Goal: Check status: Check status

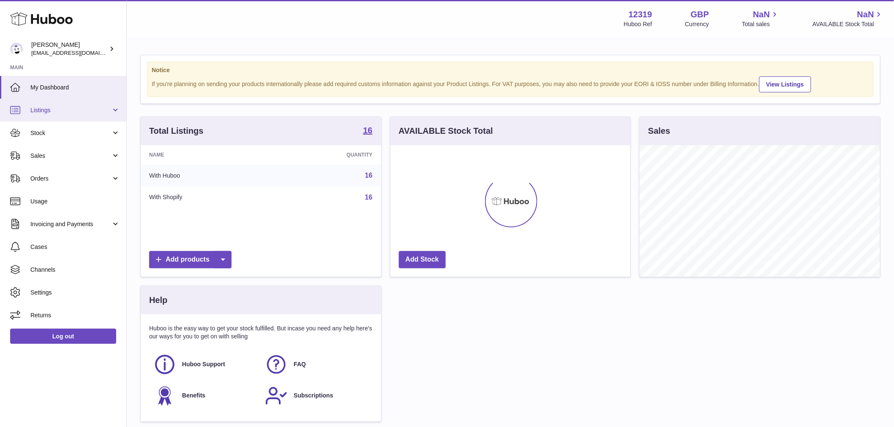
scroll to position [132, 240]
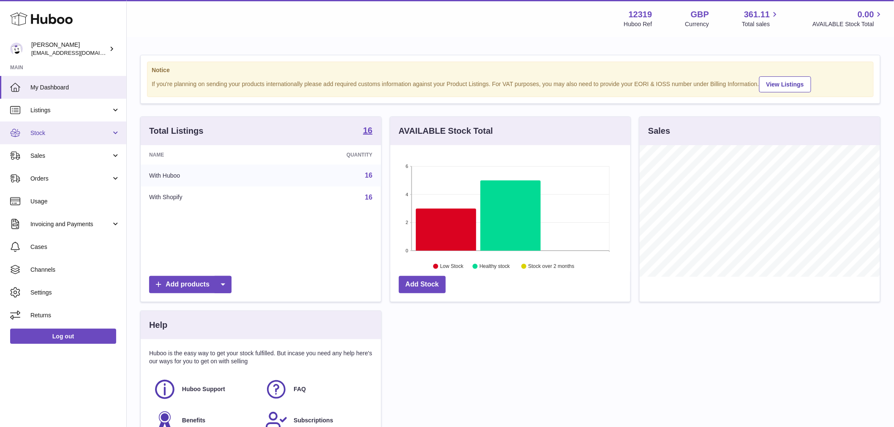
click at [73, 135] on span "Stock" at bounding box center [70, 133] width 81 height 8
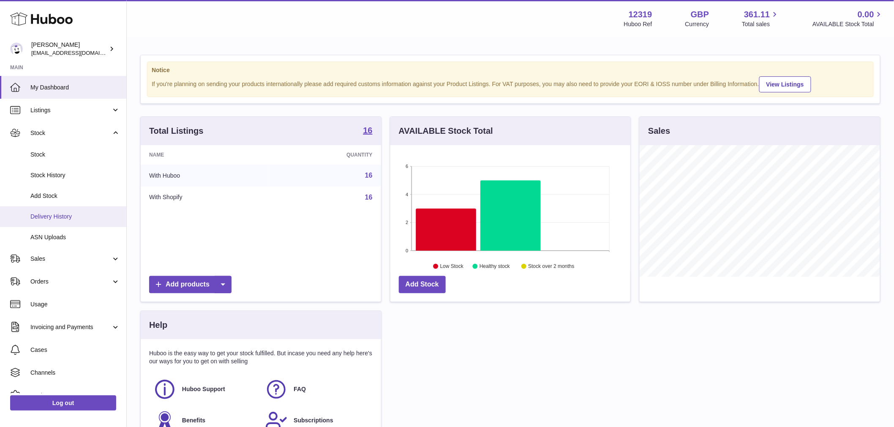
click at [56, 218] on span "Delivery History" at bounding box center [75, 217] width 90 height 8
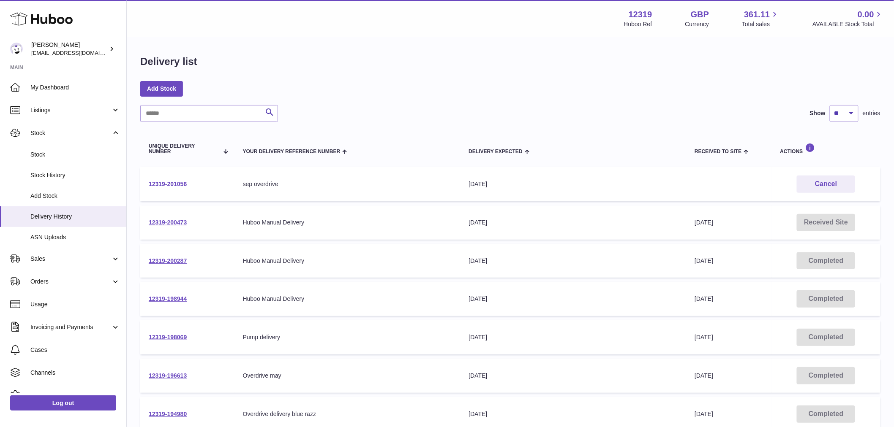
click at [159, 187] on link "12319-201056" at bounding box center [168, 184] width 38 height 7
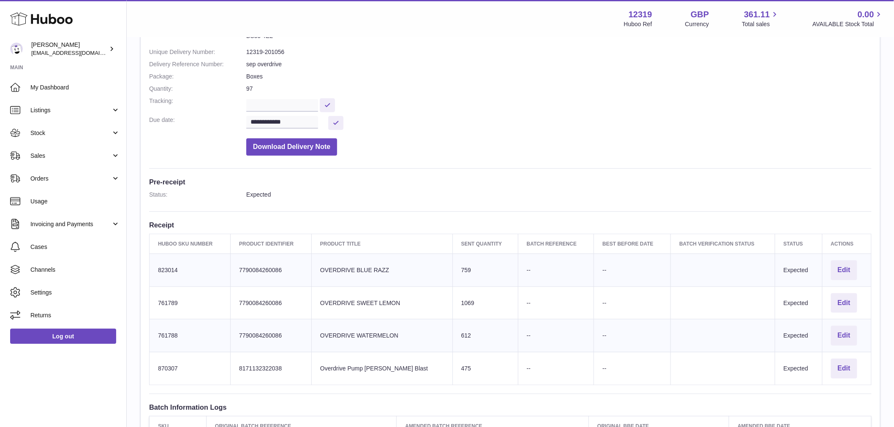
scroll to position [47, 0]
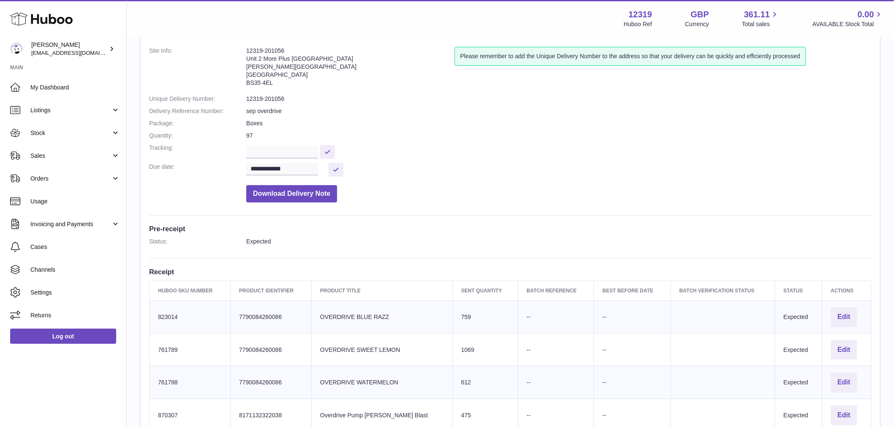
click at [269, 97] on dd "12319-201056" at bounding box center [558, 99] width 625 height 8
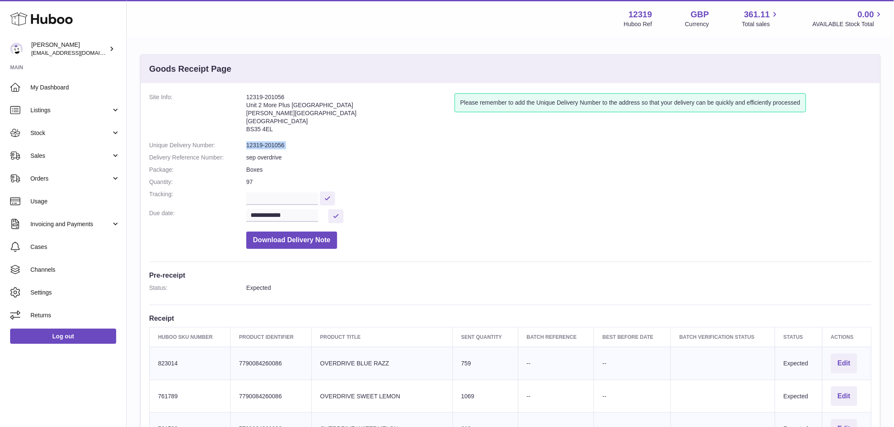
scroll to position [0, 0]
drag, startPoint x: 286, startPoint y: 96, endPoint x: 229, endPoint y: 98, distance: 56.6
click at [229, 98] on dl "**********" at bounding box center [510, 174] width 722 height 160
copy dl "12319-201056"
